Goal: Register for event/course

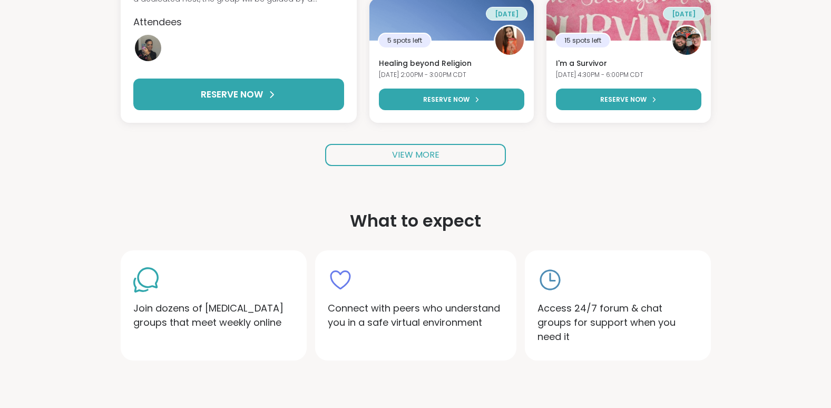
scroll to position [344, 0]
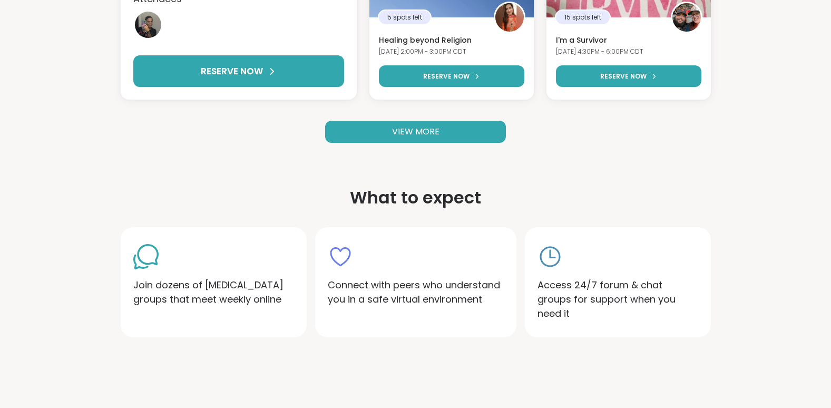
click at [444, 132] on link "VIEW MORE" at bounding box center [415, 132] width 181 height 22
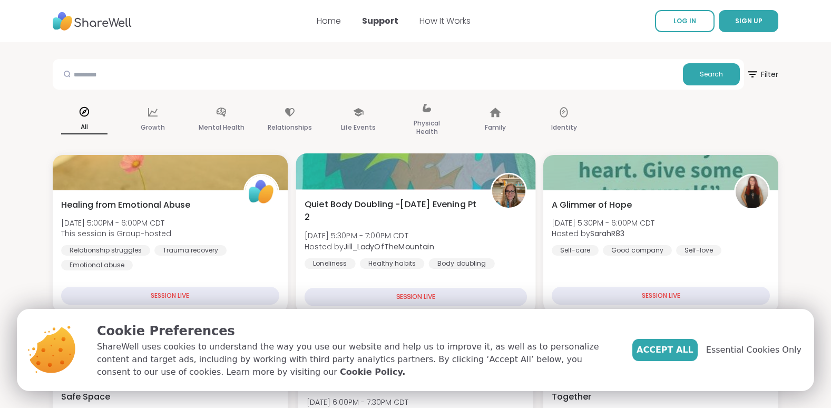
click at [408, 297] on div "SESSION LIVE" at bounding box center [416, 297] width 222 height 18
click at [407, 294] on div "SESSION LIVE" at bounding box center [416, 297] width 222 height 18
click at [338, 261] on div "Loneliness" at bounding box center [330, 263] width 51 height 11
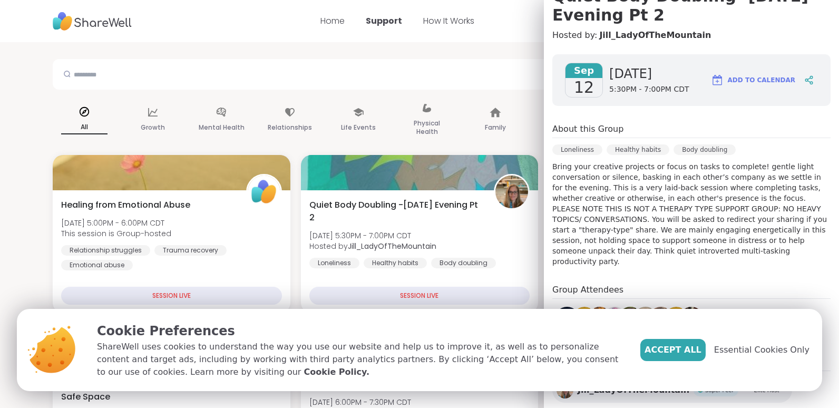
scroll to position [153, 0]
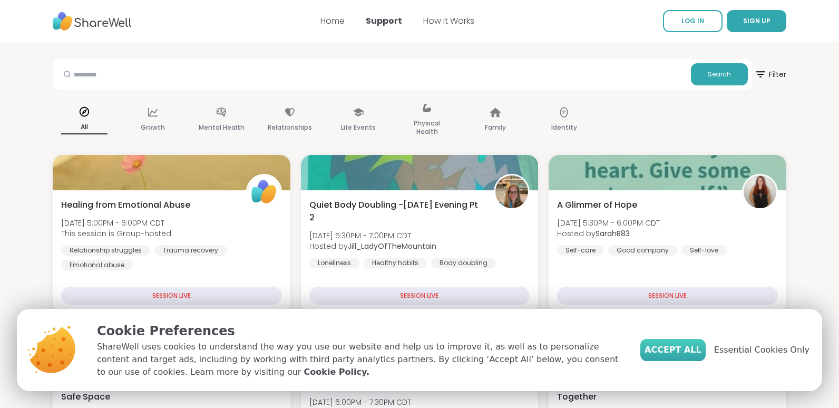
click at [691, 351] on span "Accept All" at bounding box center [673, 350] width 57 height 13
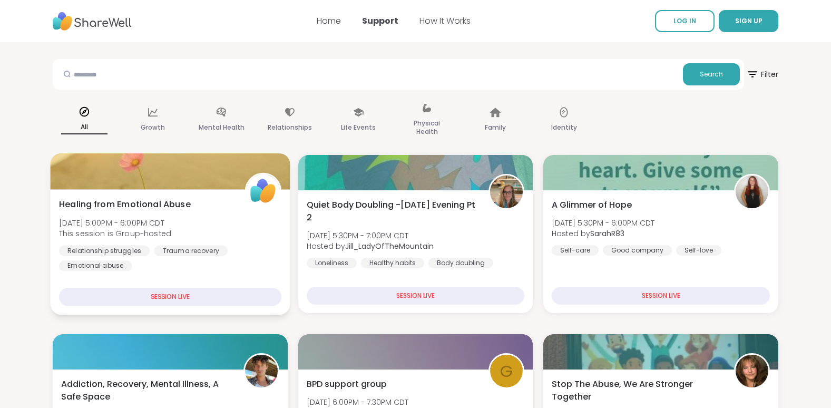
click at [166, 296] on div "SESSION LIVE" at bounding box center [170, 297] width 222 height 18
click at [152, 206] on span "Healing from Emotional Abuse" at bounding box center [125, 204] width 132 height 13
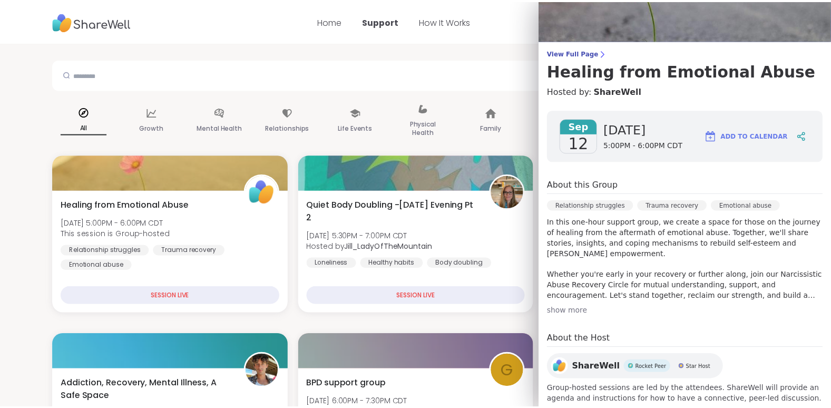
scroll to position [66, 0]
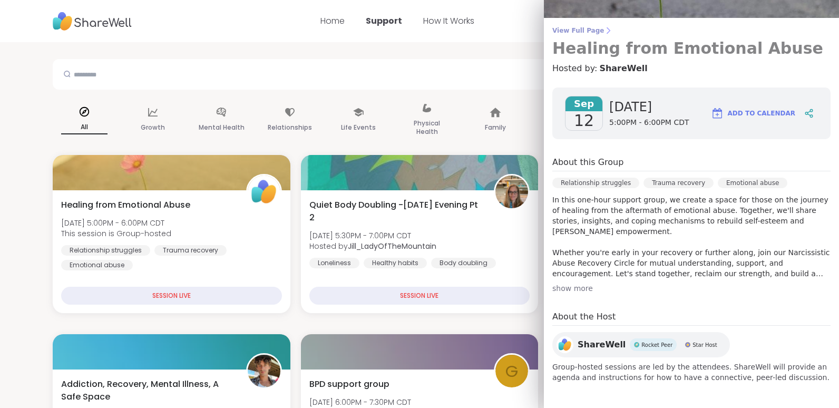
click at [566, 32] on span "View Full Page" at bounding box center [691, 30] width 278 height 8
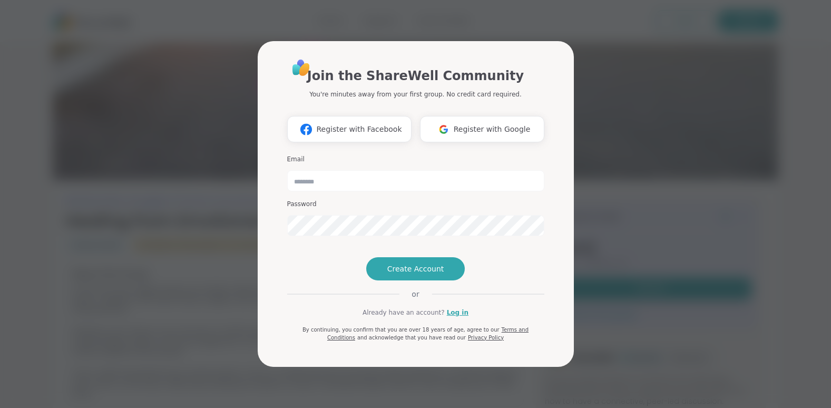
click at [653, 85] on div "Join the ShareWell Community You're minutes away from your first group. No cred…" at bounding box center [415, 204] width 819 height 408
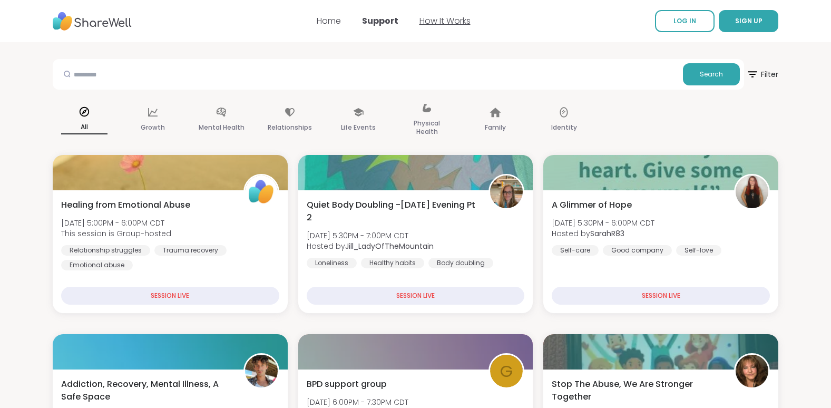
click at [432, 24] on link "How It Works" at bounding box center [445, 21] width 51 height 12
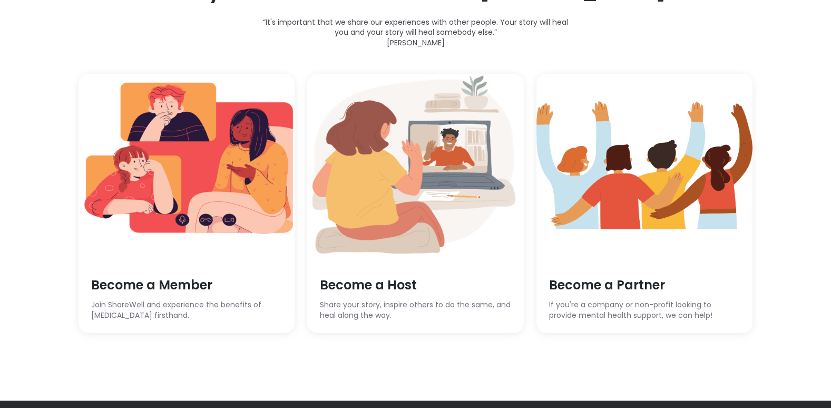
scroll to position [3123, 0]
